Goal: Information Seeking & Learning: Find specific fact

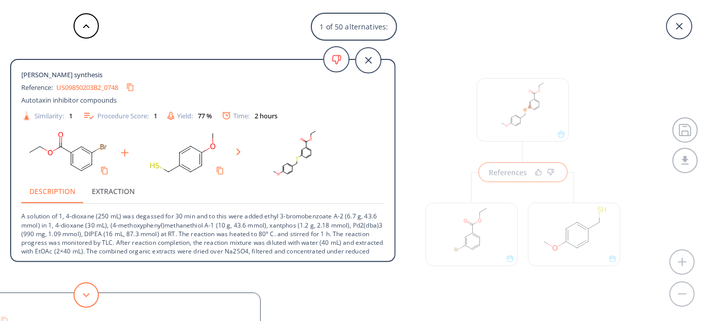
scroll to position [22, 0]
click at [88, 289] on button at bounding box center [86, 294] width 25 height 25
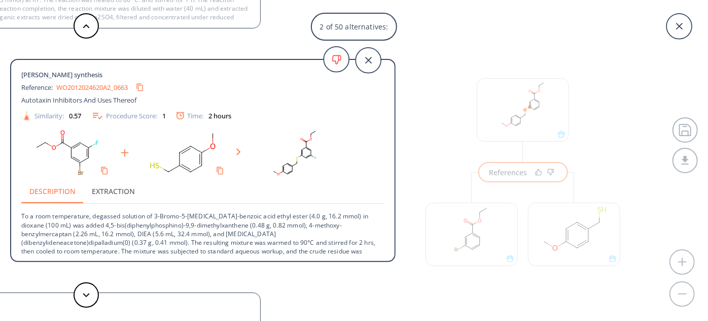
click at [223, 224] on p "To a room temperature, degassed solution of 3-Bromo-5-[MEDICAL_DATA]-benzoic ac…" at bounding box center [202, 233] width 363 height 60
click at [299, 223] on p "To a room temperature, degassed solution of 3-Bromo-5-[MEDICAL_DATA]-benzoic ac…" at bounding box center [202, 233] width 363 height 60
click at [346, 224] on p "To a room temperature, degassed solution of 3-Bromo-5-[MEDICAL_DATA]-benzoic ac…" at bounding box center [202, 233] width 363 height 60
drag, startPoint x: 271, startPoint y: 225, endPoint x: 354, endPoint y: 225, distance: 82.2
click at [354, 225] on p "To a room temperature, degassed solution of 3-Bromo-5-[MEDICAL_DATA]-benzoic ac…" at bounding box center [202, 233] width 363 height 60
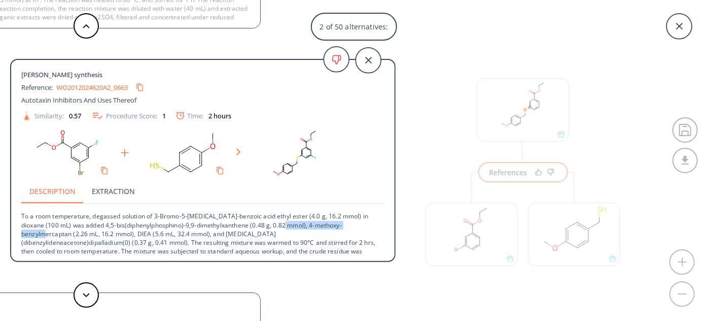
copy p "4-methoxy-benzylmercaptan"
click at [93, 296] on button at bounding box center [86, 294] width 25 height 25
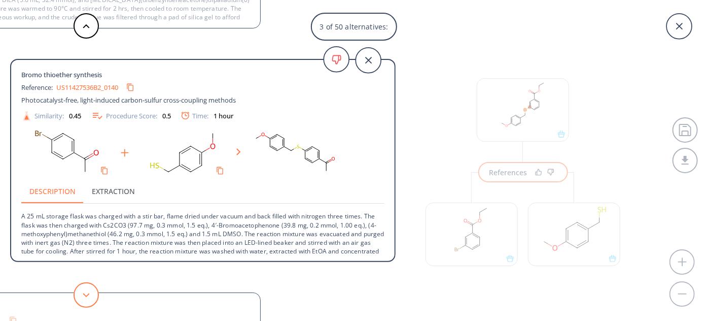
click at [93, 296] on button at bounding box center [86, 294] width 25 height 25
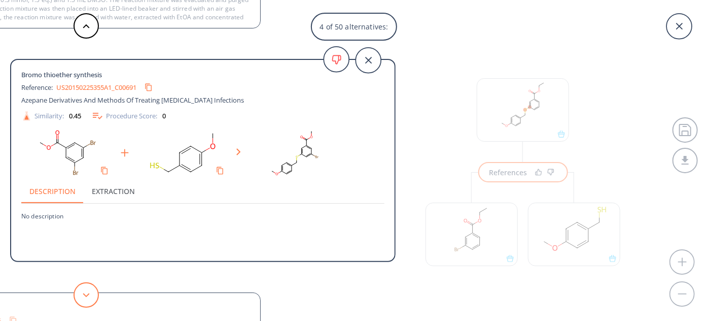
click at [93, 296] on button at bounding box center [86, 294] width 25 height 25
